Goal: Task Accomplishment & Management: Manage account settings

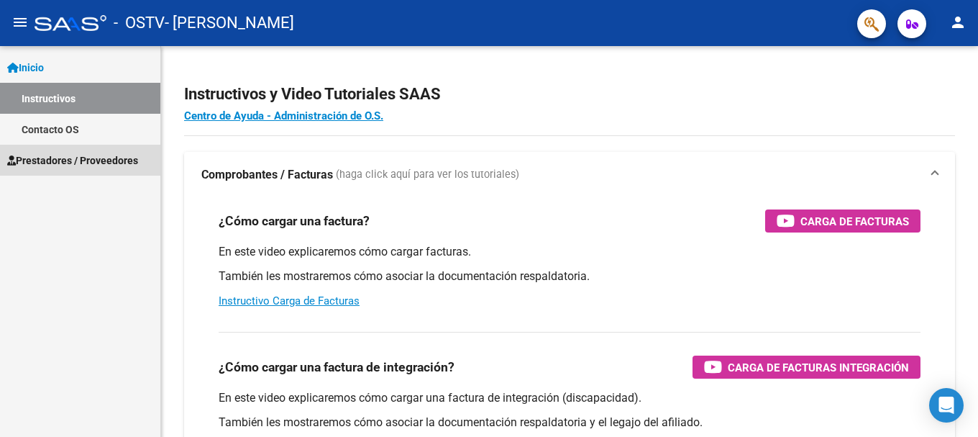
click at [50, 155] on span "Prestadores / Proveedores" at bounding box center [72, 160] width 131 height 16
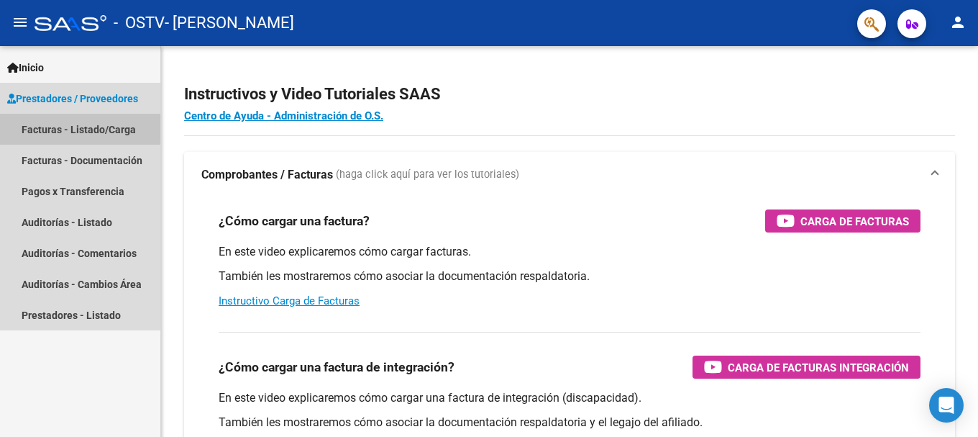
click at [57, 126] on link "Facturas - Listado/Carga" at bounding box center [80, 129] width 160 height 31
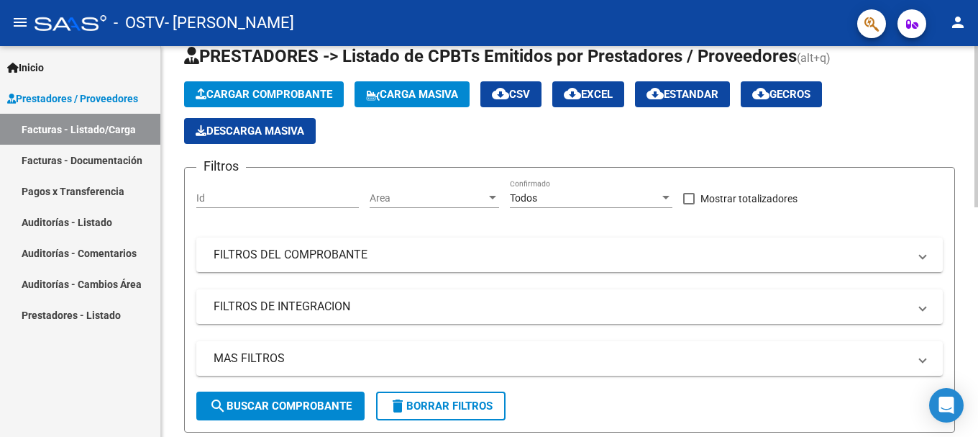
scroll to position [72, 0]
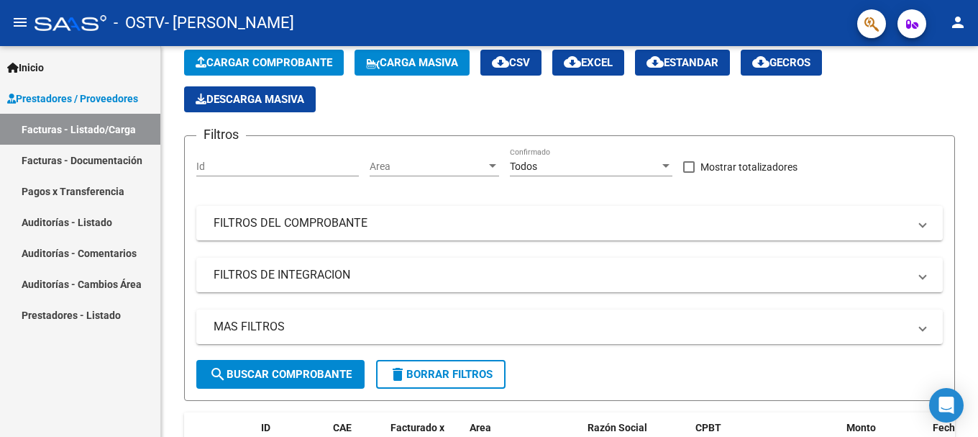
click at [98, 161] on link "Facturas - Documentación" at bounding box center [80, 160] width 160 height 31
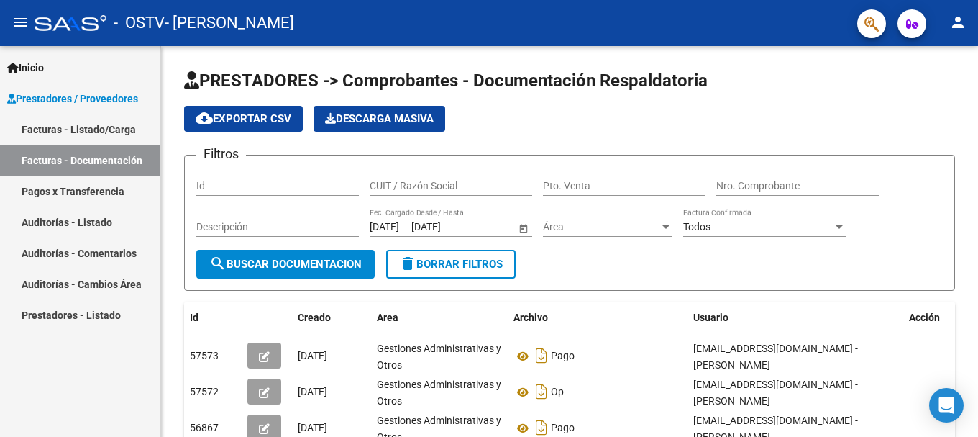
click at [90, 119] on link "Facturas - Listado/Carga" at bounding box center [80, 129] width 160 height 31
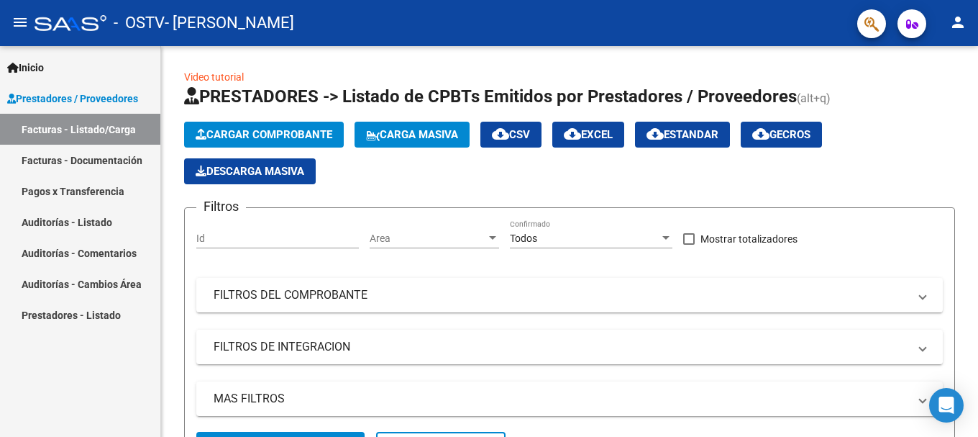
click at [962, 25] on mat-icon "person" at bounding box center [957, 22] width 17 height 17
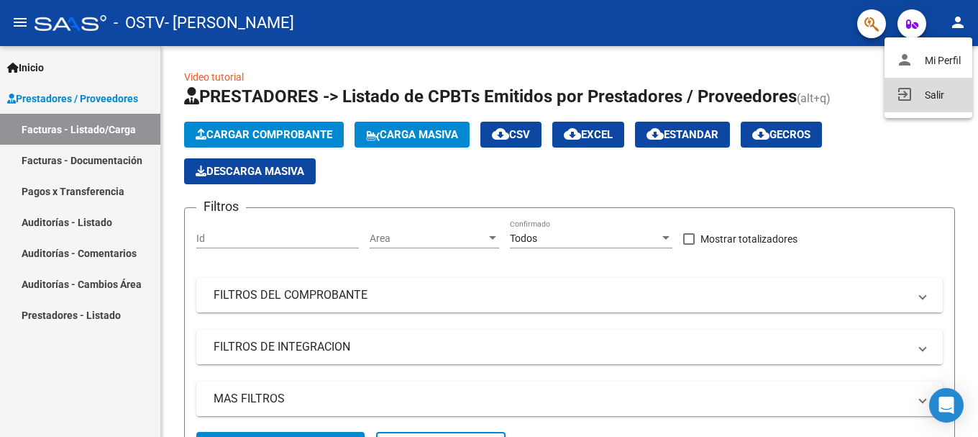
click at [929, 100] on button "exit_to_app Salir" at bounding box center [929, 95] width 88 height 35
